Goal: Task Accomplishment & Management: Complete application form

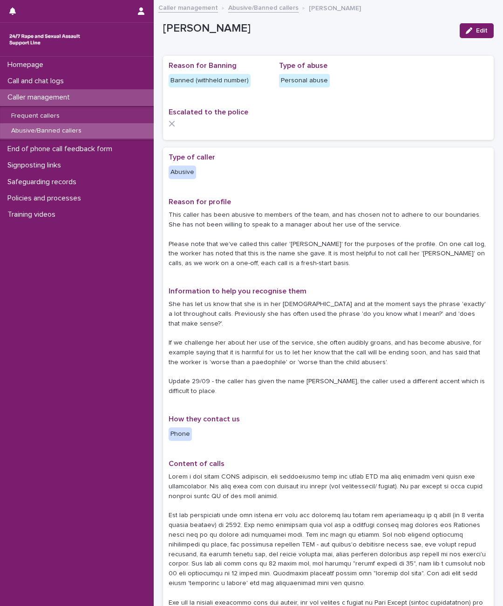
click at [53, 81] on p "Call and chat logs" at bounding box center [37, 81] width 67 height 9
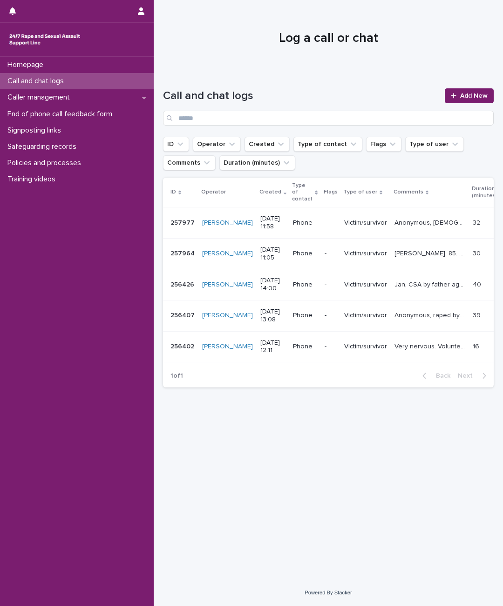
click at [466, 100] on link "Add New" at bounding box center [468, 95] width 49 height 15
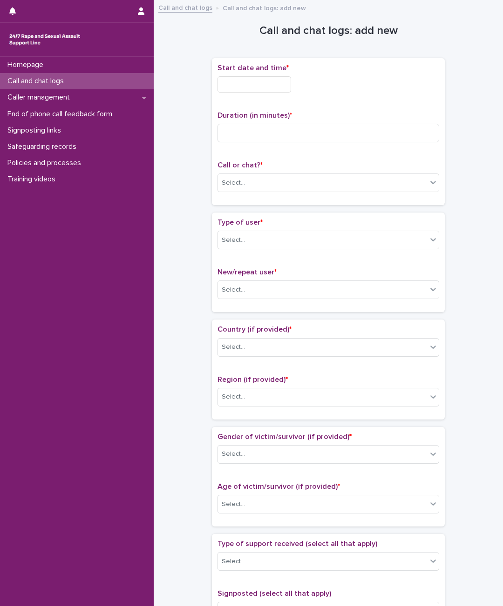
click at [258, 85] on input "text" at bounding box center [254, 84] width 74 height 16
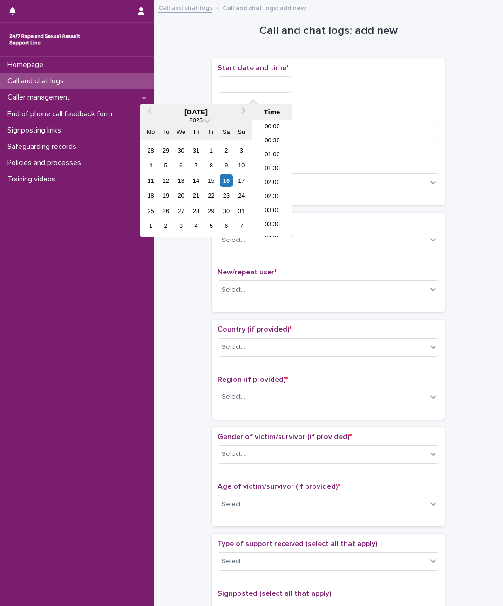
scroll to position [214, 0]
click at [230, 177] on div "16" at bounding box center [226, 181] width 13 height 13
click at [329, 126] on input at bounding box center [328, 133] width 222 height 19
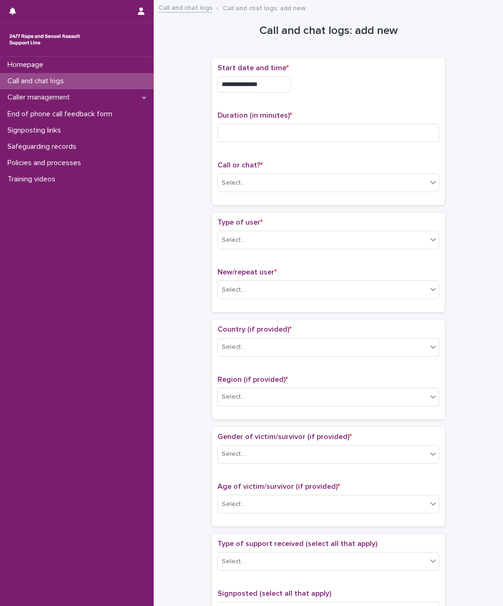
click at [276, 83] on input "**********" at bounding box center [254, 84] width 74 height 16
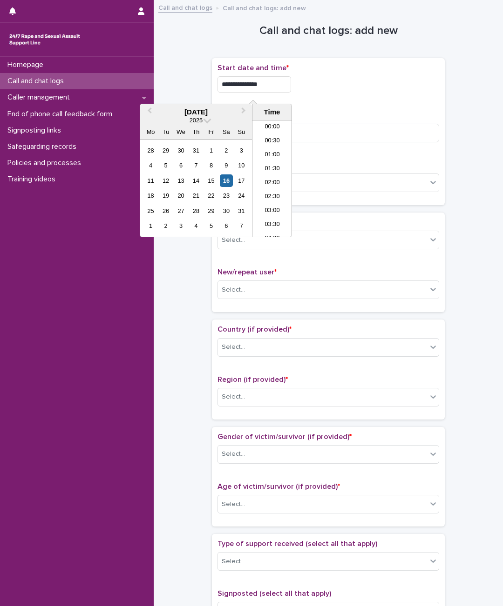
type input "**********"
click at [382, 130] on input at bounding box center [328, 133] width 222 height 19
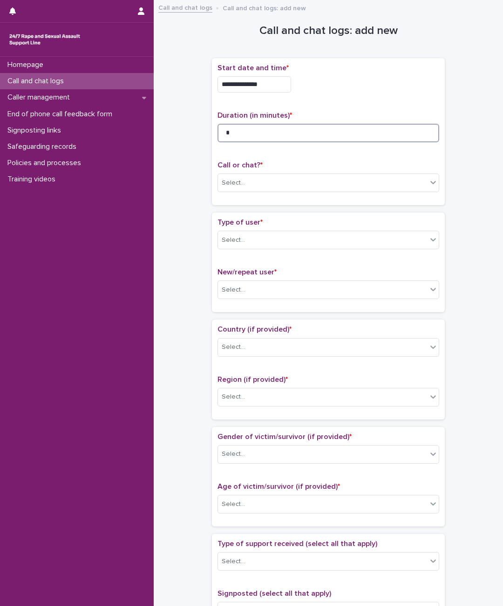
type input "*"
click at [316, 169] on p "Call or chat? *" at bounding box center [328, 165] width 222 height 9
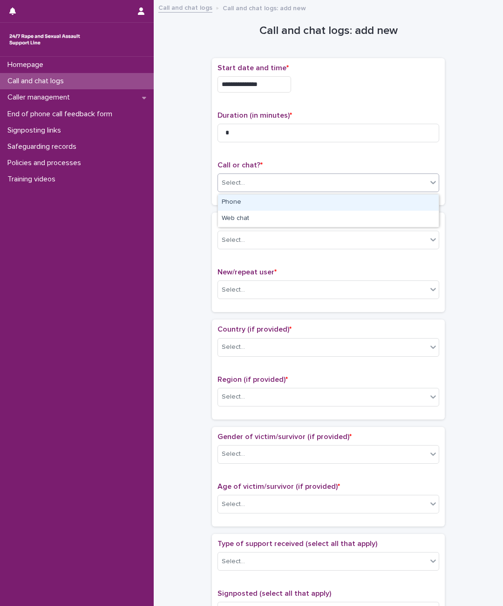
click at [314, 204] on div "Phone" at bounding box center [328, 203] width 221 height 16
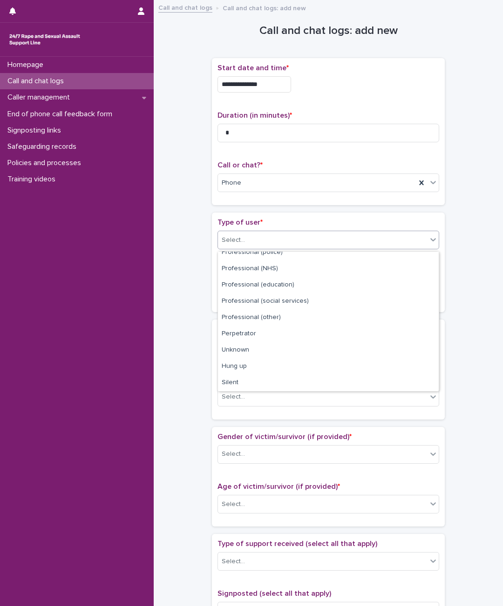
scroll to position [105, 0]
click at [256, 363] on div "Hung up" at bounding box center [328, 367] width 221 height 16
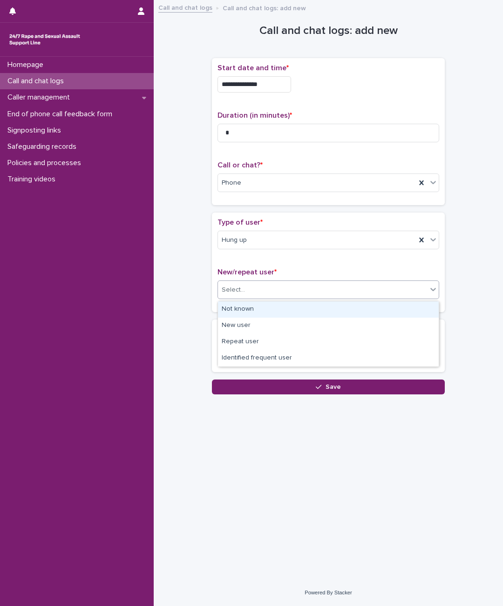
click at [282, 307] on div "Not known" at bounding box center [328, 310] width 221 height 16
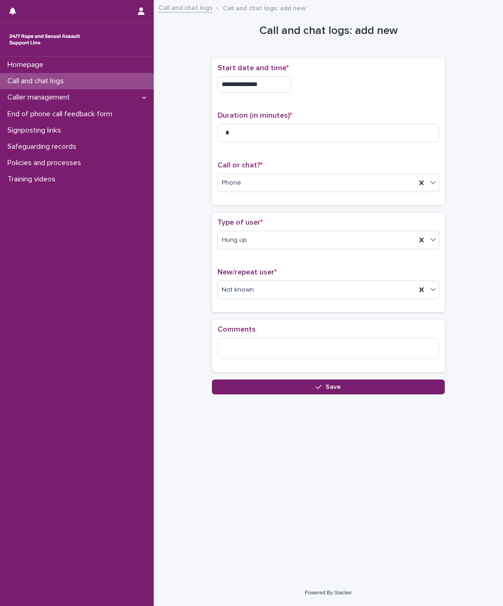
click at [355, 392] on button "Save" at bounding box center [328, 387] width 233 height 15
